Goal: Browse casually

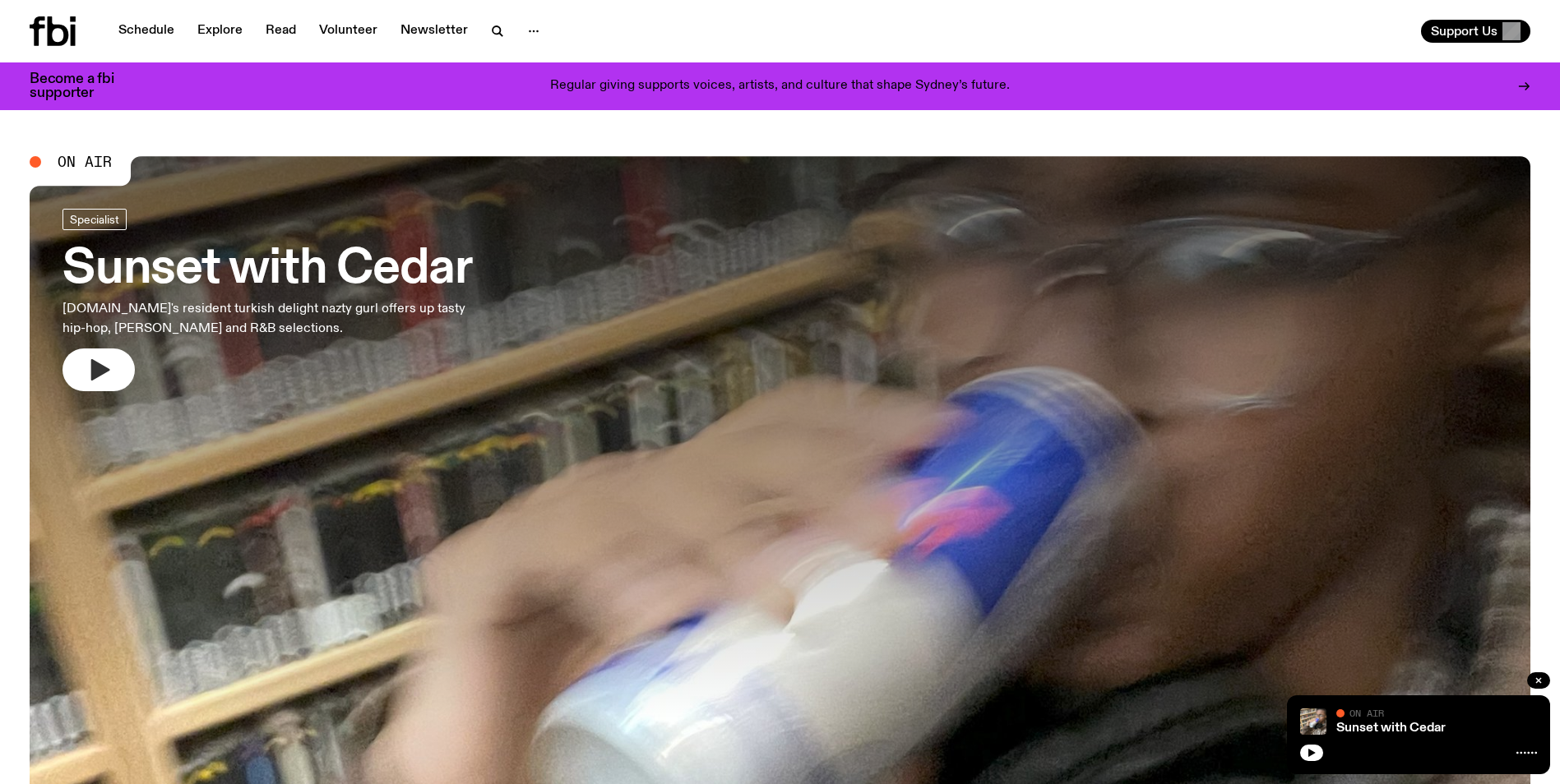
click at [103, 365] on icon "button" at bounding box center [99, 370] width 27 height 27
